Goal: Task Accomplishment & Management: Complete application form

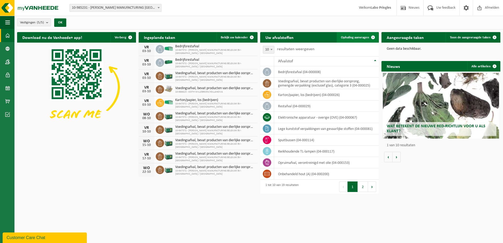
click at [360, 39] on span "Ophaling aanvragen" at bounding box center [355, 37] width 28 height 3
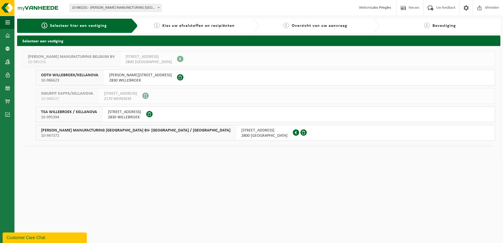
click at [78, 131] on span "[PERSON_NAME] MANUFACTURING [GEOGRAPHIC_DATA] BV- [GEOGRAPHIC_DATA] / [GEOGRAPH…" at bounding box center [135, 130] width 189 height 5
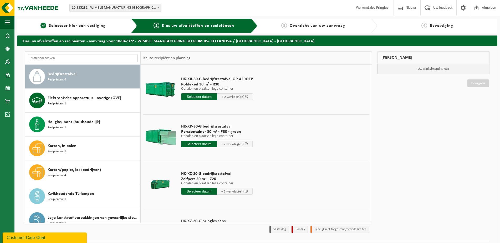
click at [44, 59] on input "text" at bounding box center [83, 58] width 110 height 8
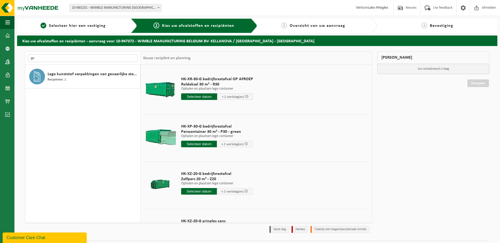
type input "g"
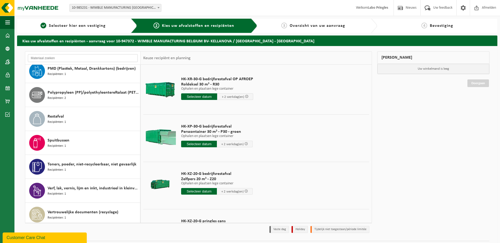
scroll to position [210, 0]
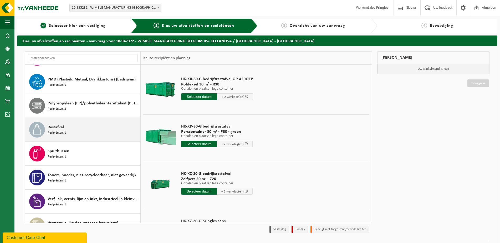
click at [42, 125] on icon at bounding box center [37, 129] width 11 height 11
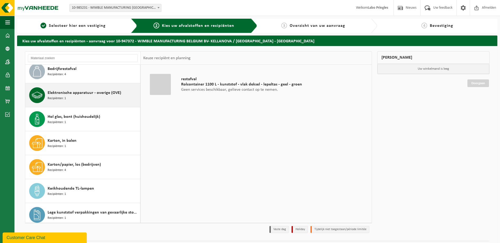
scroll to position [0, 0]
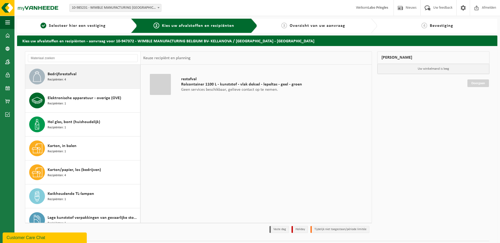
click at [54, 83] on div "Bedrijfsrestafval Recipiënten: 4" at bounding box center [93, 77] width 91 height 16
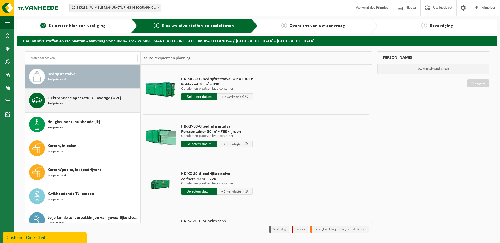
click at [66, 101] on div "Elektronische apparatuur - overige (OVE) Recipiënten: 1" at bounding box center [93, 101] width 91 height 16
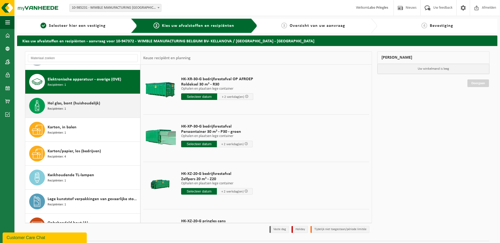
scroll to position [24, 0]
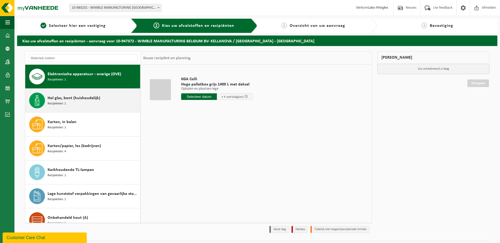
click at [75, 102] on div "Hol glas, bont (huishoudelijk) Recipiënten: 1" at bounding box center [93, 101] width 91 height 16
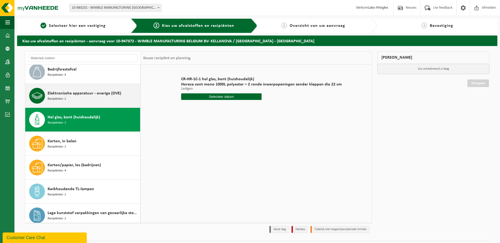
scroll to position [0, 0]
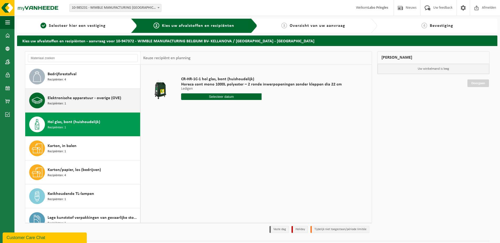
click at [70, 101] on span "Elektronische apparatuur - overige (OVE)" at bounding box center [85, 98] width 74 height 6
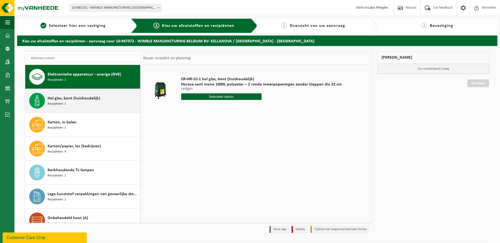
scroll to position [24, 0]
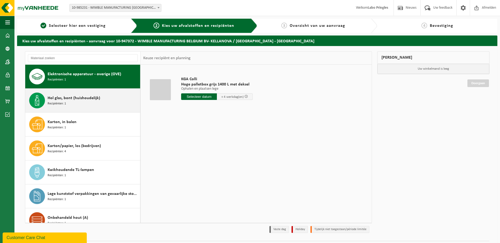
click at [72, 93] on div "Hol glas, bont (huishoudelijk) Recipiënten: 1" at bounding box center [93, 101] width 91 height 16
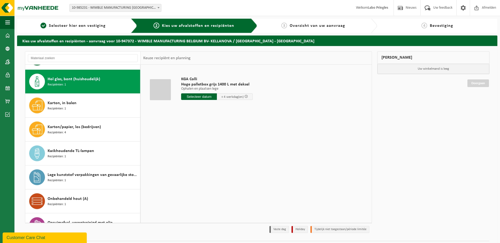
scroll to position [48, 0]
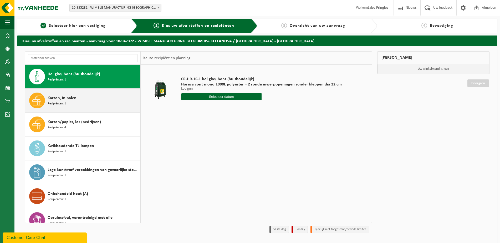
click at [73, 98] on span "Karton, in balen" at bounding box center [62, 98] width 29 height 6
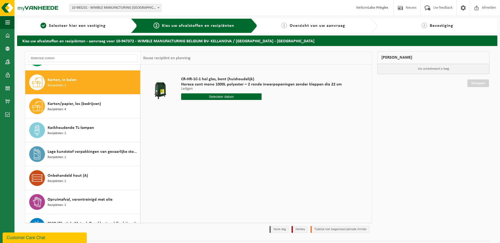
scroll to position [72, 0]
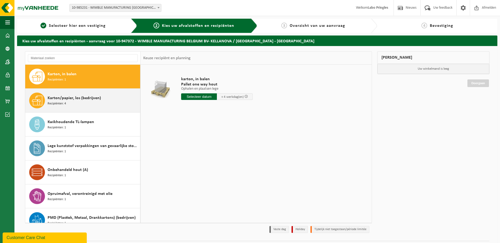
click at [70, 109] on div "Karton/papier, los (bedrijven) Recipiënten: 4" at bounding box center [82, 101] width 115 height 24
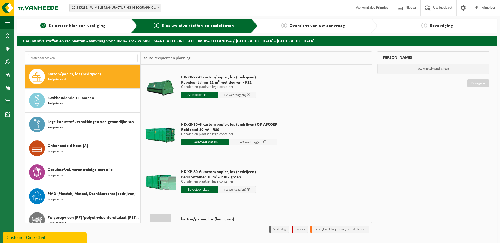
scroll to position [0, 0]
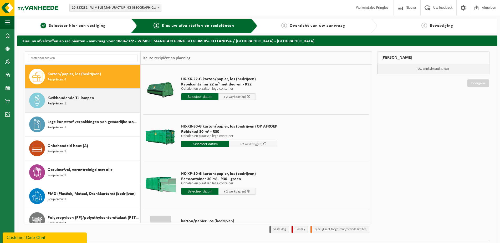
click at [117, 103] on div "Kwikhoudende TL-lampen Recipiënten: 1" at bounding box center [93, 101] width 91 height 16
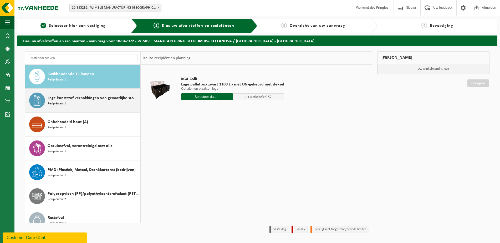
click at [102, 105] on div "Lege kunststof verpakkingen van gevaarlijke stoffen Recipiënten: 1" at bounding box center [93, 101] width 91 height 16
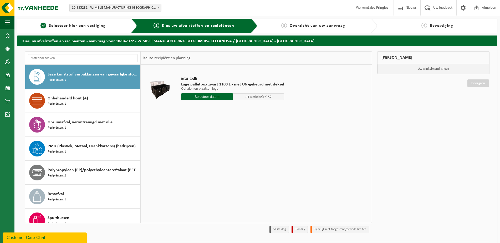
scroll to position [144, 0]
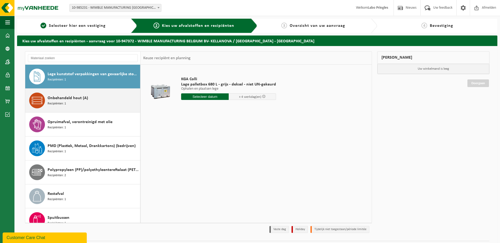
click at [95, 101] on div "Onbehandeld hout (A) Recipiënten: 1" at bounding box center [93, 101] width 91 height 16
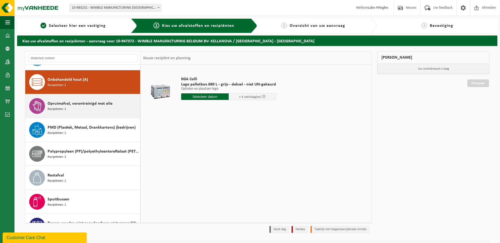
scroll to position [168, 0]
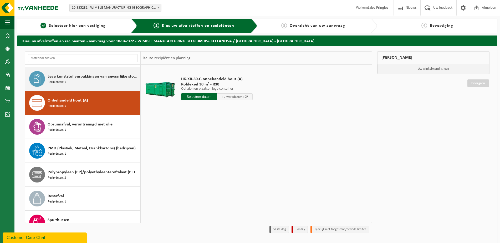
click at [82, 84] on div "Lege kunststof verpakkingen van gevaarlijke stoffen Recipiënten: 1" at bounding box center [93, 79] width 91 height 16
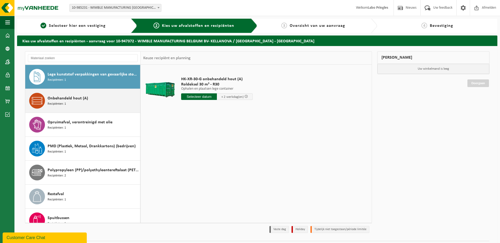
scroll to position [144, 0]
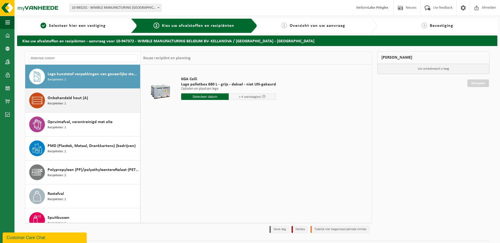
click at [92, 107] on div "Onbehandeld hout (A) Recipiënten: 1" at bounding box center [93, 101] width 91 height 16
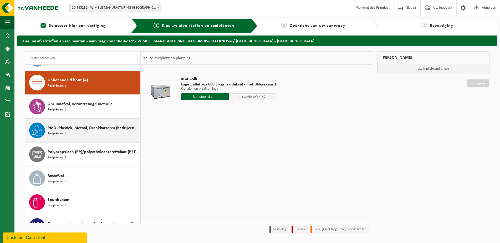
scroll to position [168, 0]
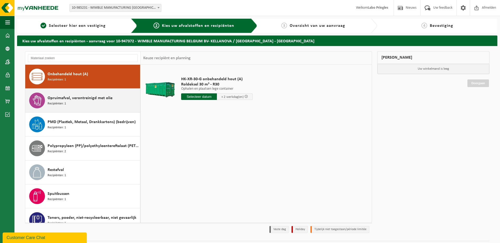
click at [85, 103] on div "Opruimafval, verontreinigd met olie Recipiënten: 1" at bounding box center [93, 101] width 91 height 16
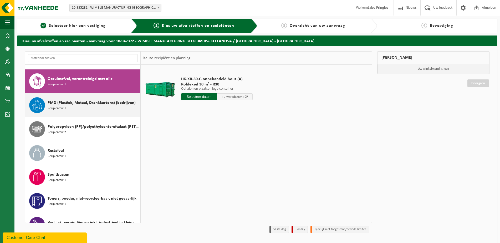
scroll to position [191, 0]
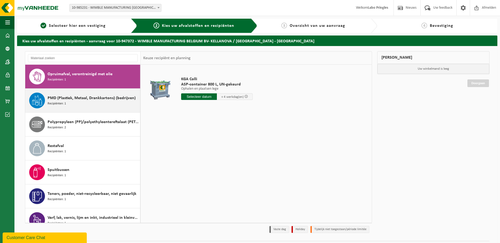
click at [84, 106] on div "PMD (Plastiek, Metaal, Drankkartons) (bedrijven) Recipiënten: 1" at bounding box center [93, 101] width 91 height 16
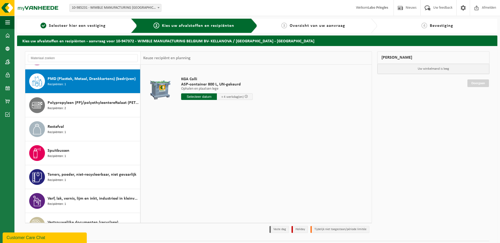
scroll to position [215, 0]
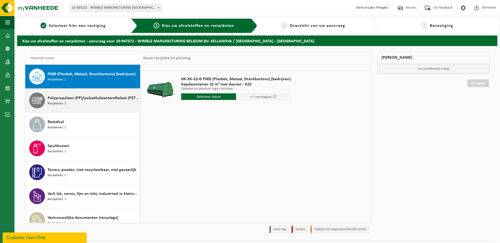
click at [90, 96] on span "Polypropyleen (PP)/polyethyleentereftalaat (PET) spanbanden" at bounding box center [93, 98] width 91 height 6
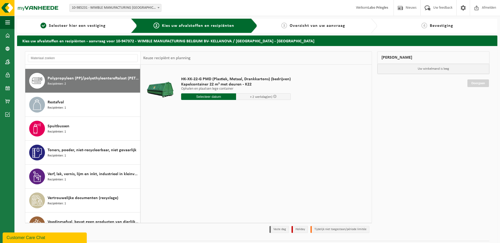
scroll to position [239, 0]
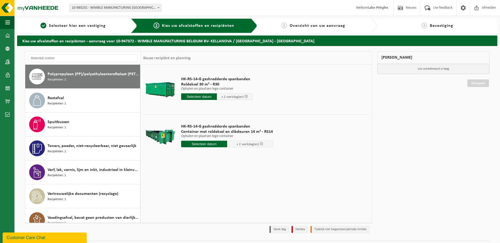
click at [90, 96] on div "Restafval Recipiënten: 1" at bounding box center [93, 101] width 91 height 16
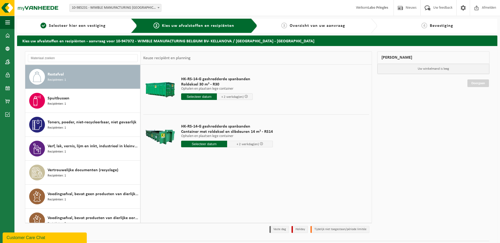
scroll to position [263, 0]
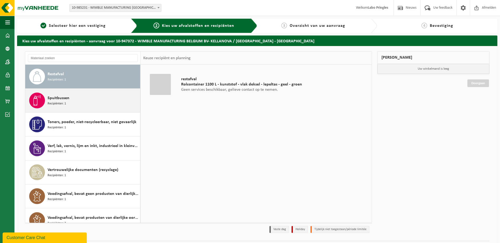
click at [89, 99] on div "Spuitbussen Recipiënten: 1" at bounding box center [93, 101] width 91 height 16
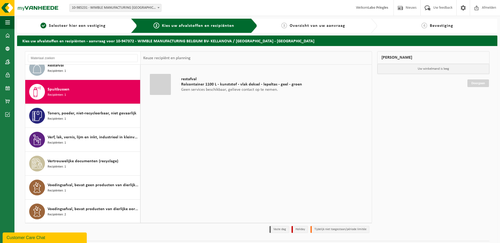
scroll to position [272, 0]
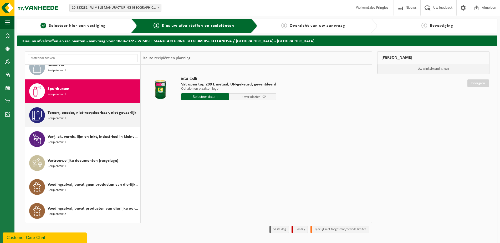
click at [87, 108] on div "Toners, poeder, niet-recycleerbaar, niet gevaarlijk Recipiënten: 1" at bounding box center [93, 115] width 91 height 16
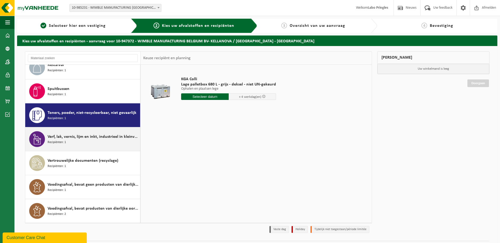
click at [83, 131] on div "Verf, lak, vernis, lijm en inkt, industrieel in kleinverpakking Recipiënten: 1" at bounding box center [82, 139] width 115 height 24
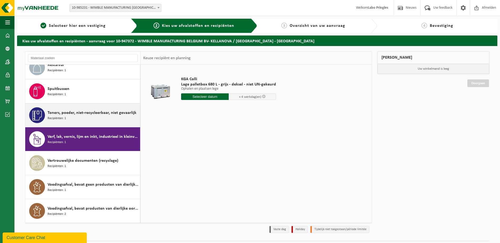
click at [78, 117] on div "Toners, poeder, niet-recycleerbaar, niet gevaarlijk Recipiënten: 1" at bounding box center [93, 115] width 91 height 16
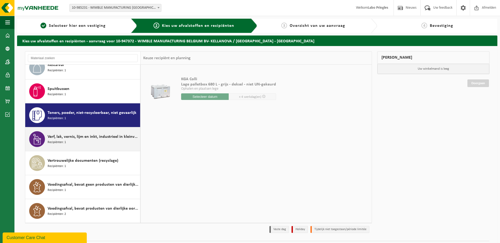
click at [80, 132] on div "Verf, lak, vernis, lijm en inkt, industrieel in kleinverpakking Recipiënten: 1" at bounding box center [93, 139] width 91 height 16
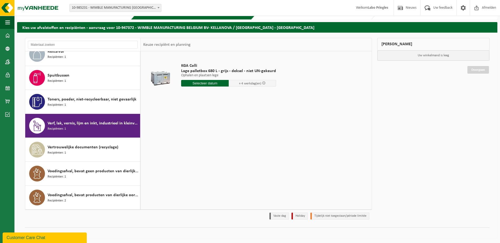
scroll to position [14, 0]
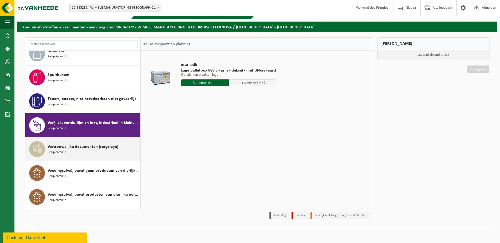
click at [67, 145] on span "Vertrouwelijke documenten (recyclage)" at bounding box center [83, 147] width 71 height 6
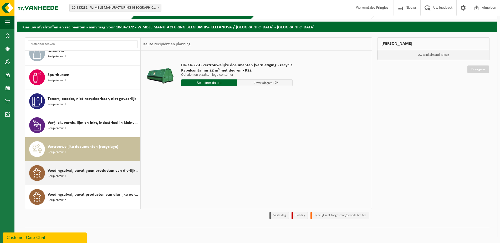
click at [79, 168] on span "Voedingsafval, bevat geen producten van dierlijke oorsprong, kunststof verpakki…" at bounding box center [93, 171] width 91 height 6
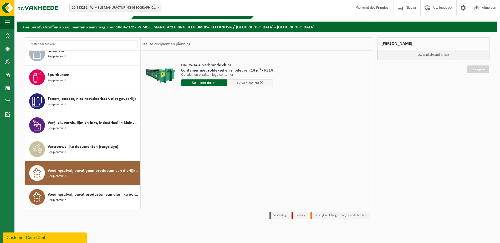
click at [81, 184] on div "Voedingsafval, bevat geen producten van dierlijke oorsprong, kunststof verpakki…" at bounding box center [82, 173] width 115 height 24
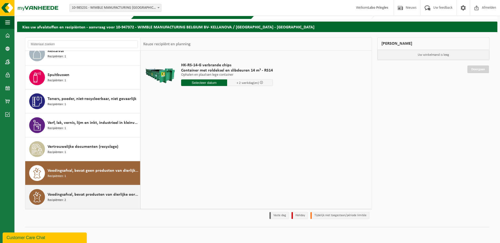
click at [79, 190] on div "Voedingsafval, bevat producten van dierlijke oorsprong, gemengde verpakking (ex…" at bounding box center [93, 197] width 91 height 16
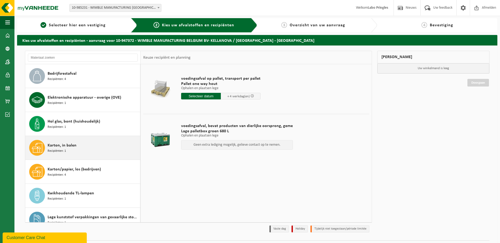
scroll to position [0, 0]
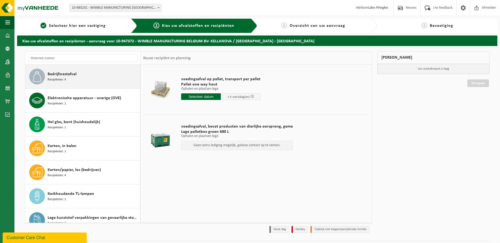
click at [61, 73] on span "Bedrijfsrestafval" at bounding box center [62, 74] width 29 height 6
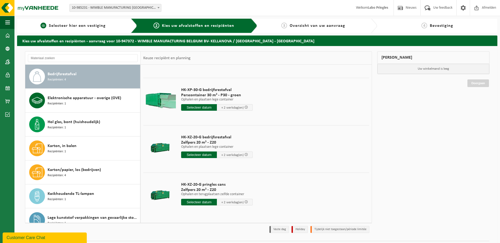
click at [95, 26] on span "Selecteer hier een vestiging" at bounding box center [77, 26] width 57 height 4
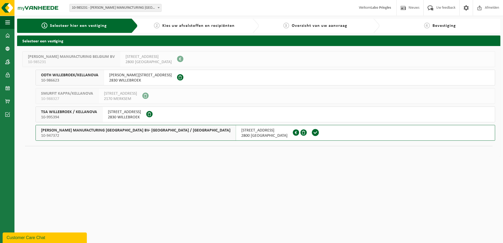
click at [73, 131] on span "WIMBLE MANUFACTURING BELGIUM BV- KELLANOVA / PRINGLES" at bounding box center [135, 130] width 189 height 5
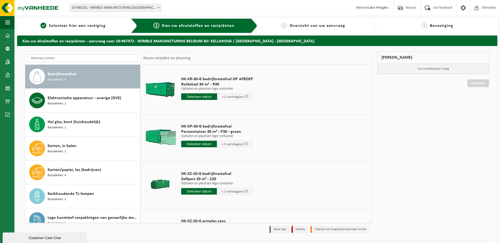
click at [74, 57] on input "text" at bounding box center [83, 58] width 110 height 8
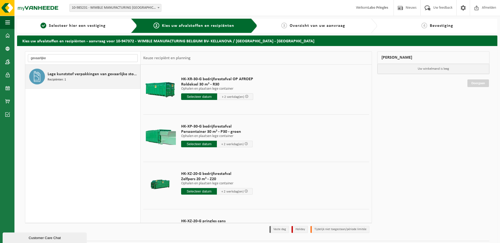
type input "gevaarlijke"
click at [60, 67] on div "Lege kunststof verpakkingen van gevaarlijke stoffen Recipiënten: 1" at bounding box center [82, 77] width 115 height 24
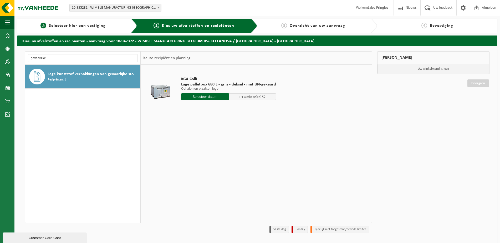
click at [90, 27] on span "Selecteer hier een vestiging" at bounding box center [77, 26] width 57 height 4
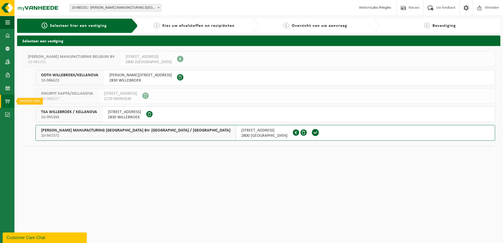
click at [5, 103] on span at bounding box center [7, 101] width 5 height 13
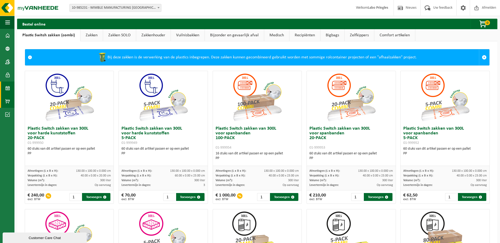
click at [7, 87] on span at bounding box center [7, 88] width 5 height 13
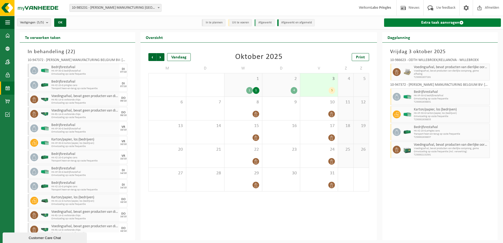
click at [443, 21] on link "Extra taak aanvragen" at bounding box center [442, 22] width 117 height 8
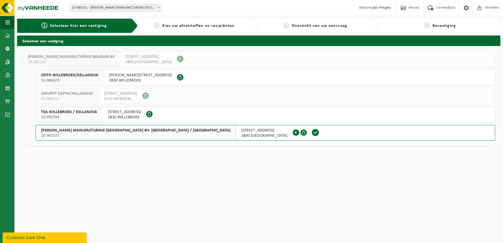
click at [111, 133] on span "WIMBLE MANUFACTURING BELGIUM BV- KELLANOVA / PRINGLES" at bounding box center [135, 130] width 189 height 5
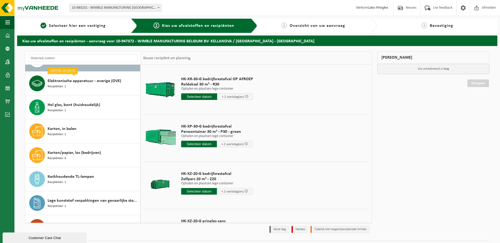
scroll to position [131, 0]
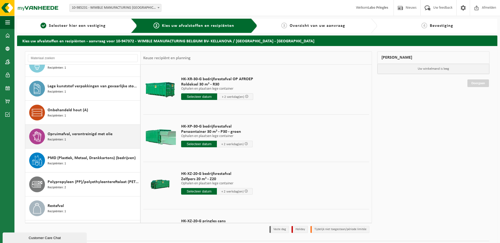
click at [75, 139] on div "Opruimafval, verontreinigd met olie Recipiënten: 1" at bounding box center [93, 137] width 91 height 16
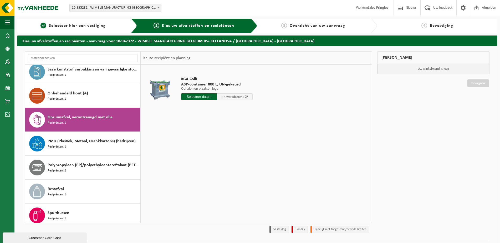
scroll to position [139, 0]
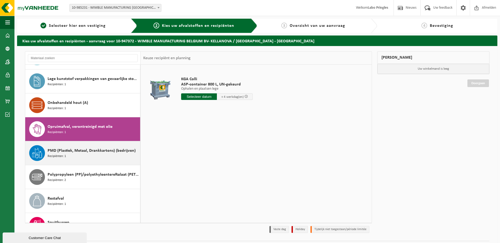
click at [74, 150] on span "PMD (Plastiek, Metaal, Drankkartons) (bedrijven)" at bounding box center [92, 151] width 88 height 6
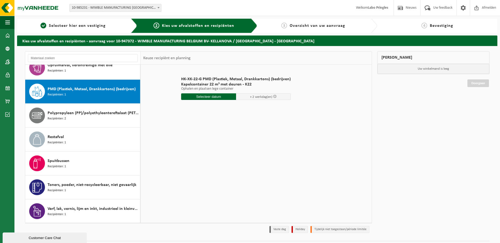
scroll to position [189, 0]
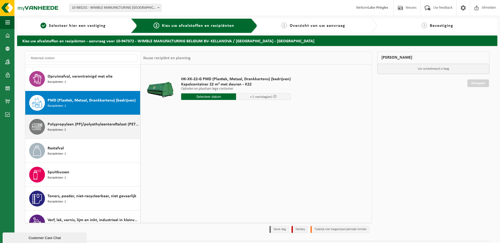
click at [77, 132] on div "Polypropyleen (PP)/polyethyleentereftalaat (PET) spanbanden Recipiënten: 2" at bounding box center [93, 127] width 91 height 16
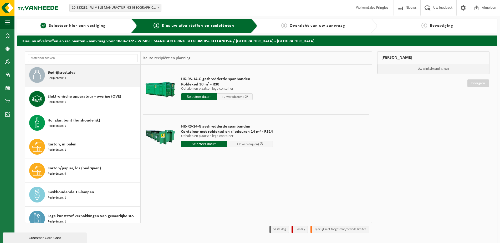
scroll to position [0, 0]
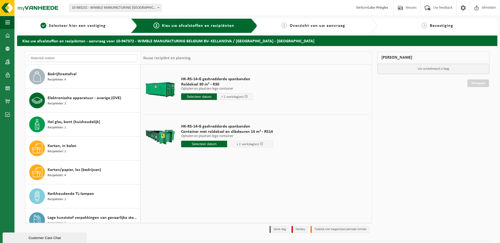
click at [55, 57] on input "text" at bounding box center [83, 58] width 110 height 8
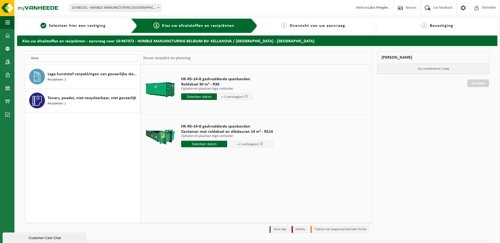
click at [61, 58] on input "Geva" at bounding box center [83, 58] width 110 height 8
drag, startPoint x: 45, startPoint y: 57, endPoint x: 28, endPoint y: 59, distance: 17.2
click at [28, 59] on input "Geva" at bounding box center [83, 58] width 110 height 8
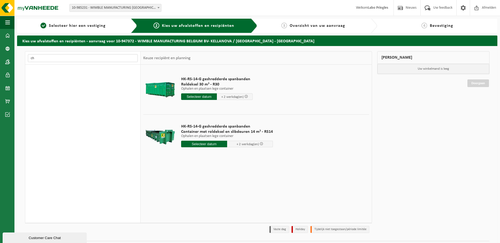
type input "c"
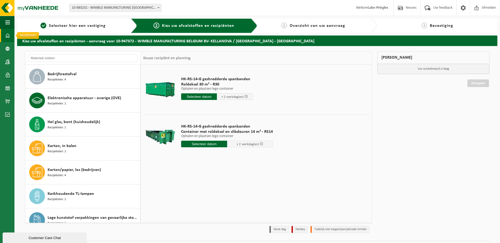
click at [5, 36] on span at bounding box center [7, 35] width 5 height 13
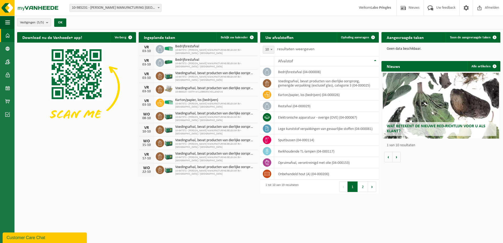
click at [39, 22] on count "(5/5)" at bounding box center [40, 22] width 7 height 3
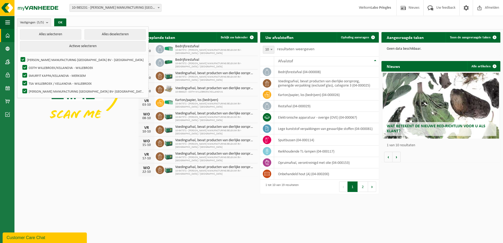
click at [39, 22] on count "(5/5)" at bounding box center [40, 22] width 7 height 3
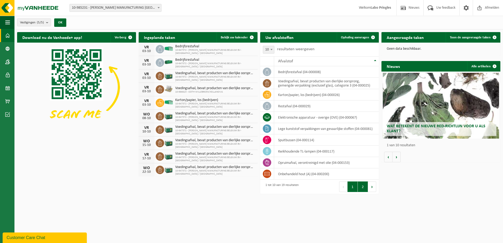
click at [366, 189] on button "2" at bounding box center [363, 186] width 10 height 11
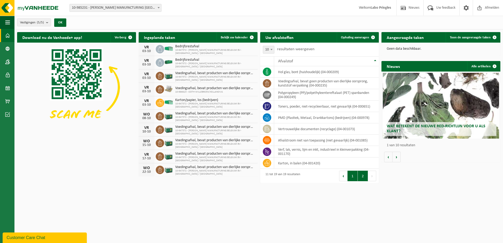
click at [353, 179] on button "1" at bounding box center [352, 176] width 10 height 11
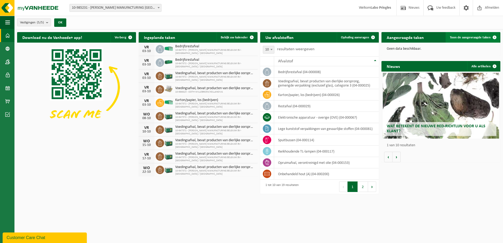
click at [484, 34] on link "Toon de aangevraagde taken" at bounding box center [472, 37] width 54 height 11
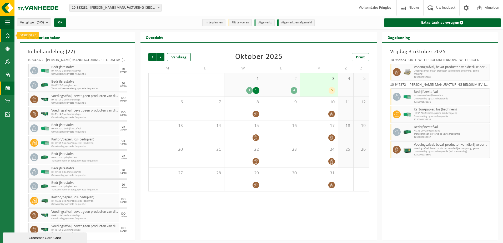
click at [2, 37] on link "Dashboard" at bounding box center [7, 35] width 14 height 13
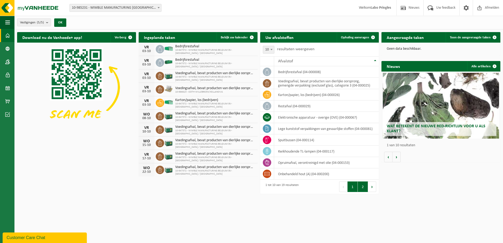
click at [363, 186] on button "2" at bounding box center [363, 186] width 10 height 11
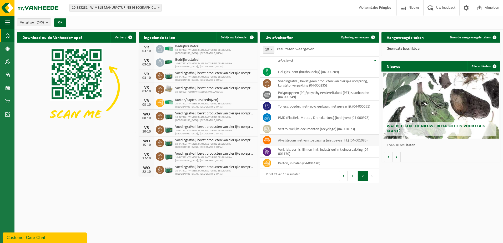
click at [323, 140] on td "afvalstroom niet van toepassing (niet gevaarlijk) (04-001085)" at bounding box center [326, 140] width 105 height 11
click at [267, 140] on icon at bounding box center [266, 140] width 5 height 5
drag, startPoint x: 267, startPoint y: 140, endPoint x: 293, endPoint y: 143, distance: 26.1
click at [291, 143] on td "afvalstroom niet van toepassing (niet gevaarlijk) (04-001085)" at bounding box center [326, 140] width 105 height 11
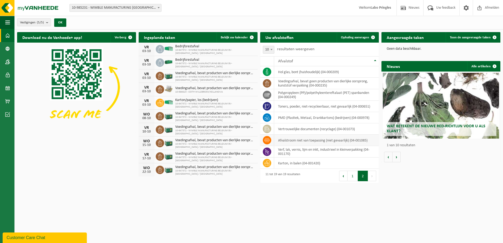
click at [295, 143] on td "afvalstroom niet van toepassing (niet gevaarlijk) (04-001085)" at bounding box center [326, 140] width 105 height 11
click at [353, 174] on button "1" at bounding box center [352, 176] width 10 height 11
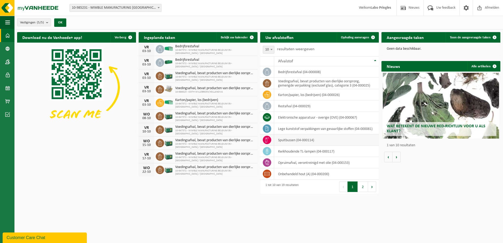
click at [290, 140] on td "spuitbussen (04-000114)" at bounding box center [326, 139] width 105 height 11
click at [271, 47] on span at bounding box center [271, 49] width 5 height 7
select select "25"
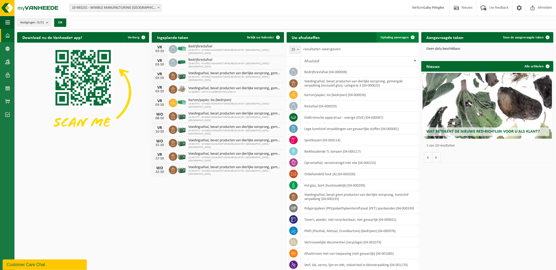
click at [394, 33] on link "Ophaling aanvragen" at bounding box center [398, 37] width 42 height 11
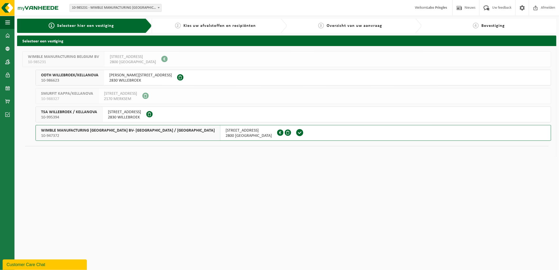
click at [106, 131] on span "WIMBLE MANUFACTURING [GEOGRAPHIC_DATA] BV- [GEOGRAPHIC_DATA] / [GEOGRAPHIC_DATA]" at bounding box center [128, 130] width 174 height 5
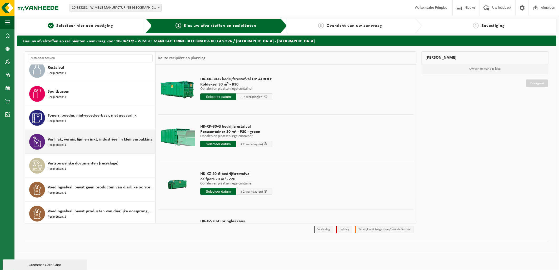
scroll to position [273, 0]
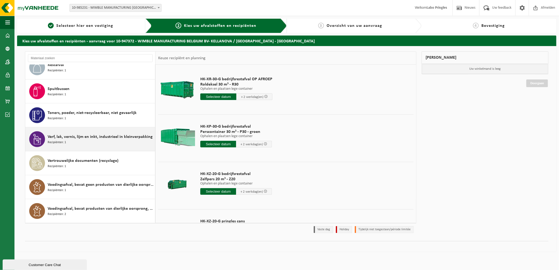
click at [101, 143] on div "Verf, lak, vernis, lijm en inkt, industrieel in kleinverpakking Recipiënten: 1" at bounding box center [101, 139] width 106 height 16
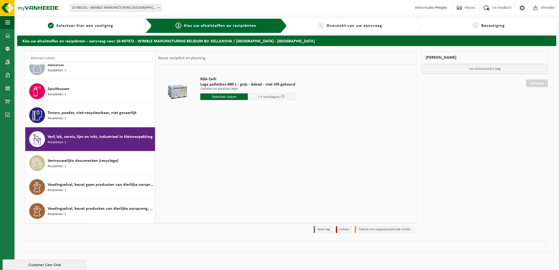
click at [172, 85] on div at bounding box center [176, 89] width 35 height 21
click at [206, 80] on span "KGA Colli" at bounding box center [247, 79] width 95 height 5
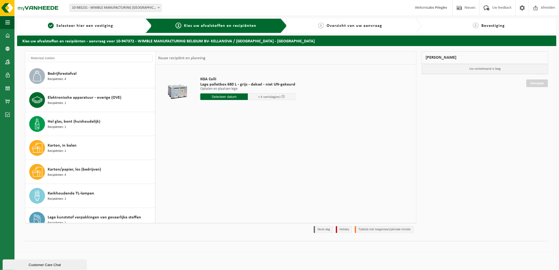
scroll to position [0, 0]
click at [442, 7] on strong "Labo Pringles" at bounding box center [436, 8] width 21 height 4
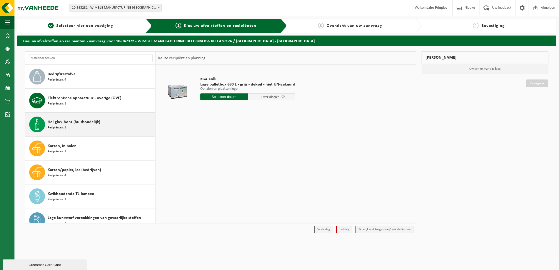
click at [92, 129] on div "Hol glas, bont (huishoudelijk) Recipiënten: 1" at bounding box center [101, 124] width 106 height 16
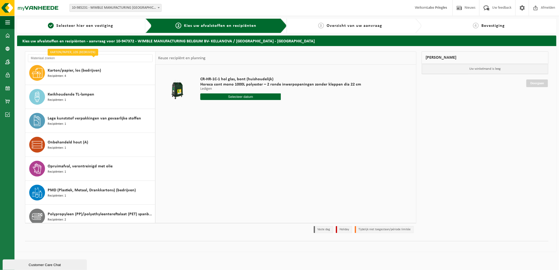
scroll to position [106, 0]
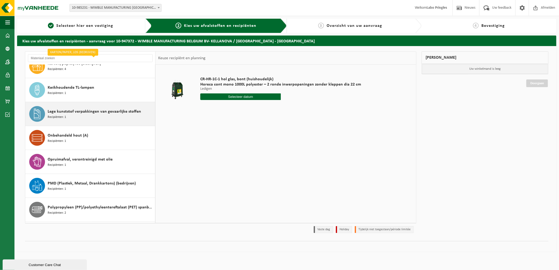
click at [98, 120] on div "Lege kunststof verpakkingen van gevaarlijke stoffen Recipiënten: 1" at bounding box center [101, 114] width 106 height 16
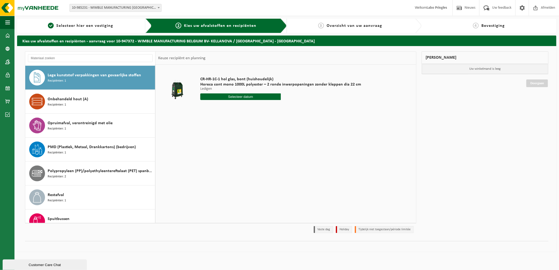
scroll to position [144, 0]
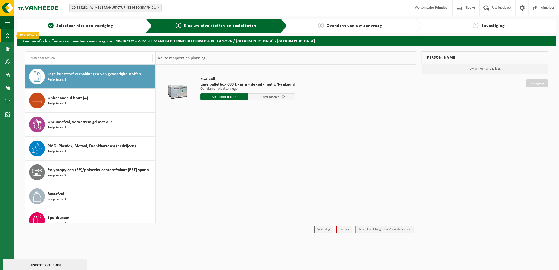
click at [7, 36] on span at bounding box center [7, 35] width 5 height 13
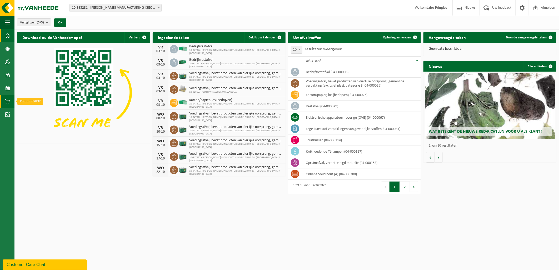
click at [7, 99] on span at bounding box center [7, 101] width 5 height 13
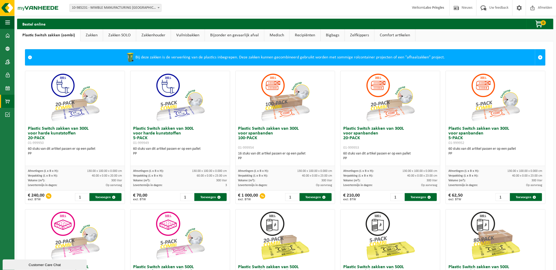
click at [229, 41] on link "Bijzonder en gevaarlijk afval" at bounding box center [234, 35] width 59 height 12
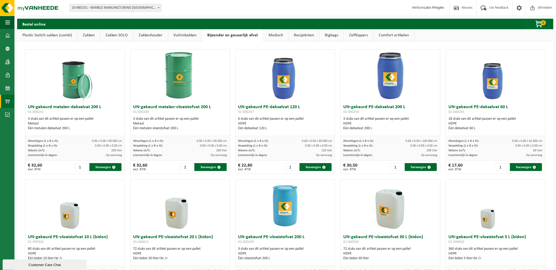
click at [232, 31] on link "Bijzonder en gevaarlijk afval" at bounding box center [232, 35] width 61 height 12
click at [187, 36] on link "Vuilnisbakken" at bounding box center [185, 35] width 34 height 12
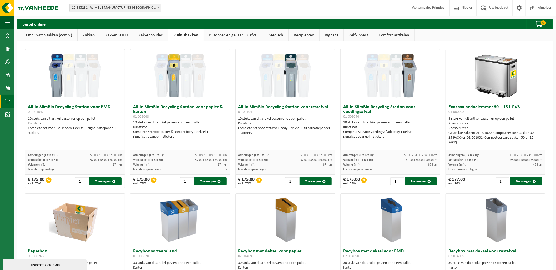
click at [225, 32] on link "Bijzonder en gevaarlijk afval" at bounding box center [233, 35] width 59 height 12
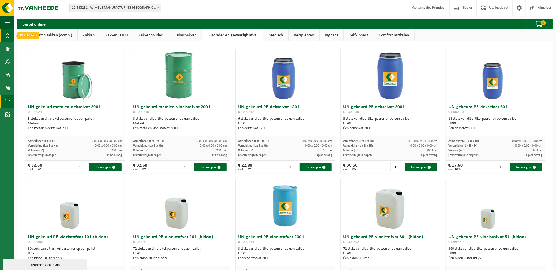
click at [5, 34] on span at bounding box center [7, 35] width 5 height 13
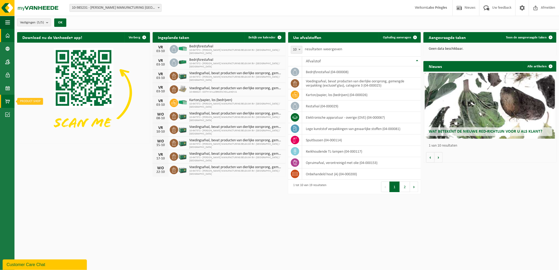
click at [11, 104] on link "Product Shop" at bounding box center [7, 101] width 14 height 13
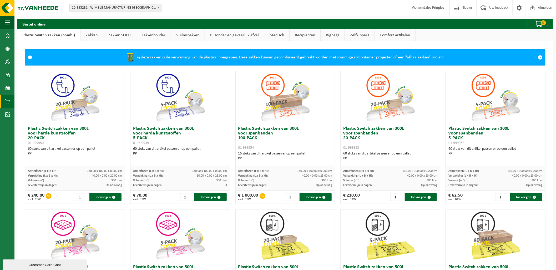
click at [244, 34] on link "Bijzonder en gevaarlijk afval" at bounding box center [234, 35] width 59 height 12
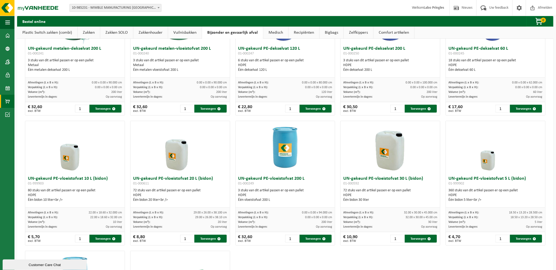
scroll to position [88, 0]
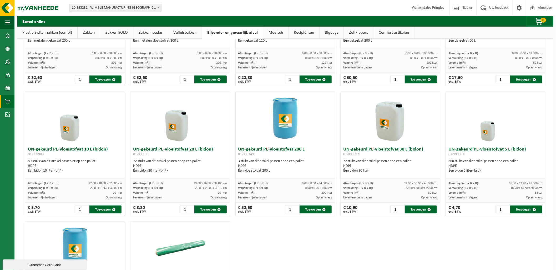
click at [548, 147] on div "UN-gekeurd metalen-dekselvat 200 L 01-000241 3 stuks van dit artikel passen er …" at bounding box center [285, 154] width 536 height 400
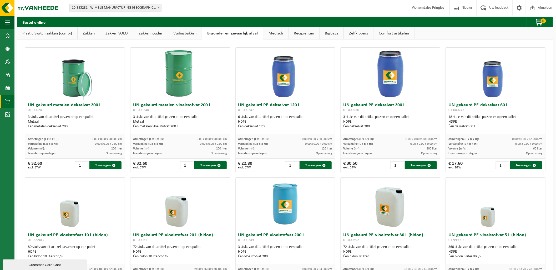
scroll to position [0, 0]
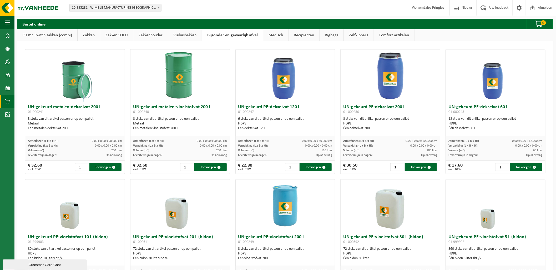
click at [550, 136] on div "UN-gekeurd metalen-dekselvat 200 L 01-000241 3 stuks van dit artikel passen er …" at bounding box center [285, 241] width 536 height 400
